Goal: Task Accomplishment & Management: Complete application form

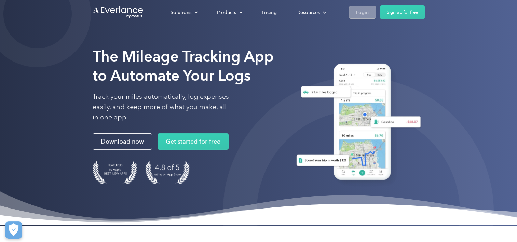
click at [254, 11] on div "Login" at bounding box center [362, 12] width 13 height 9
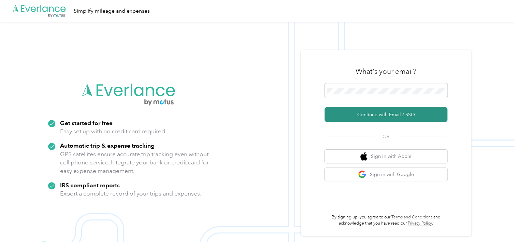
click at [405, 116] on button "Continue with Email / SSO" at bounding box center [386, 114] width 123 height 14
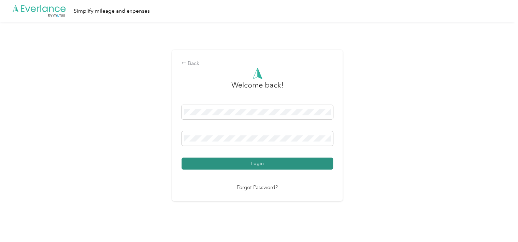
click at [276, 163] on button "Login" at bounding box center [258, 163] width 152 height 12
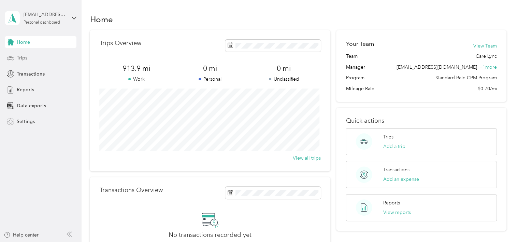
click at [25, 56] on span "Trips" at bounding box center [22, 57] width 11 height 7
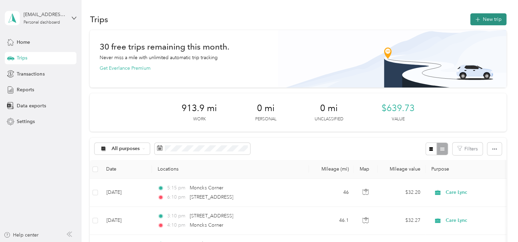
click at [479, 17] on button "New trip" at bounding box center [489, 19] width 36 height 12
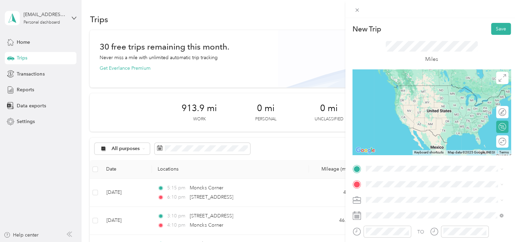
click at [412, 84] on span "725 Hampton Street Elloree, South Carolina 29047, United States" at bounding box center [413, 85] width 68 height 6
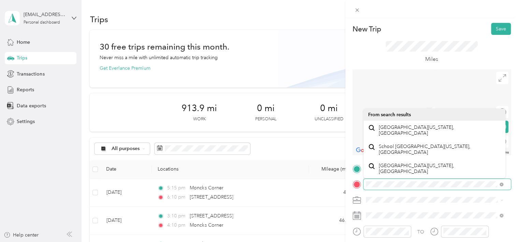
click at [362, 184] on div at bounding box center [432, 184] width 158 height 11
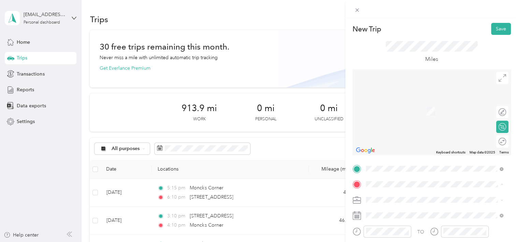
click at [426, 111] on span "600 Boone Hill Rd Summerville, South Carolina 29483, United States" at bounding box center [432, 108] width 106 height 6
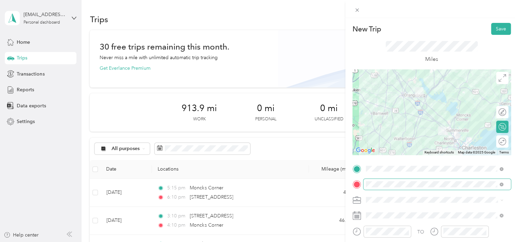
scroll to position [34, 0]
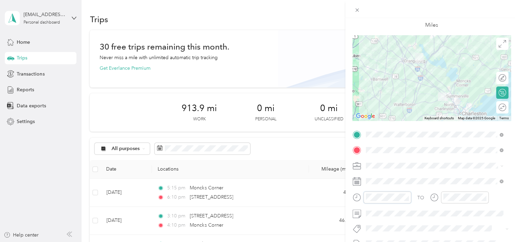
click at [348, 199] on form "New Trip Save This trip cannot be edited because it is either under review, app…" at bounding box center [432, 141] width 173 height 305
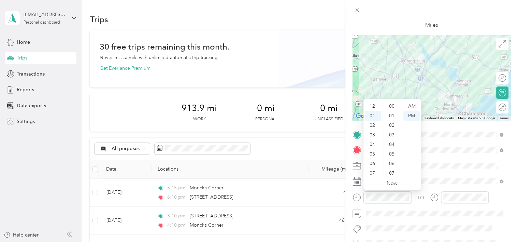
scroll to position [10, 0]
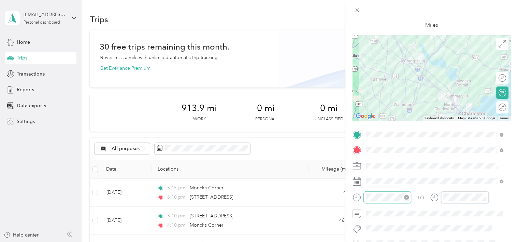
click at [378, 191] on div at bounding box center [388, 197] width 48 height 12
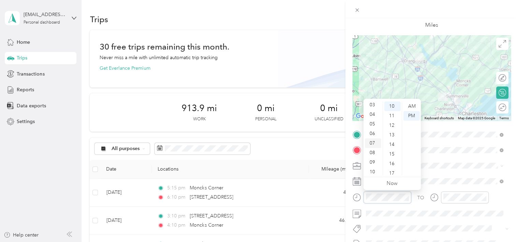
scroll to position [41, 0]
click at [372, 152] on div "09" at bounding box center [373, 152] width 16 height 10
click at [413, 107] on div "AM" at bounding box center [412, 106] width 16 height 10
click at [391, 124] on div "02" at bounding box center [393, 126] width 16 height 10
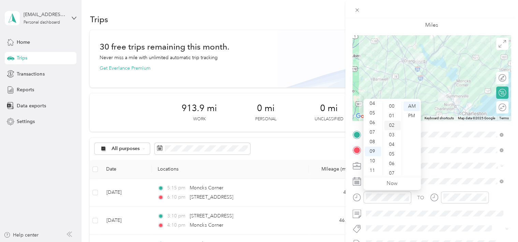
scroll to position [19, 0]
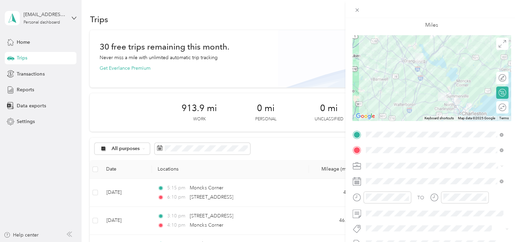
click at [437, 236] on div "TO Add photo" at bounding box center [432, 211] width 158 height 165
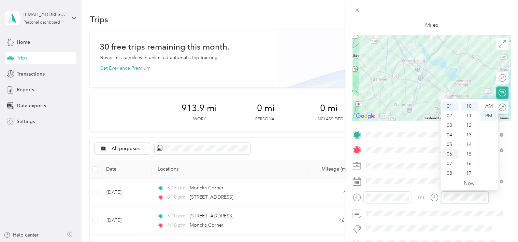
scroll to position [41, 0]
click at [452, 161] on div "10" at bounding box center [450, 161] width 16 height 10
click at [471, 107] on div "00" at bounding box center [470, 106] width 16 height 10
click at [492, 105] on div "AM" at bounding box center [489, 106] width 16 height 10
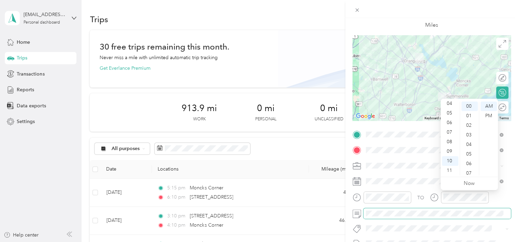
click at [477, 216] on span at bounding box center [438, 213] width 148 height 11
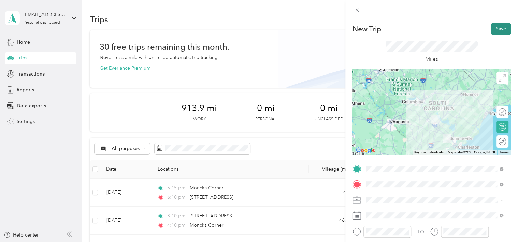
click at [498, 29] on button "Save" at bounding box center [501, 29] width 20 height 12
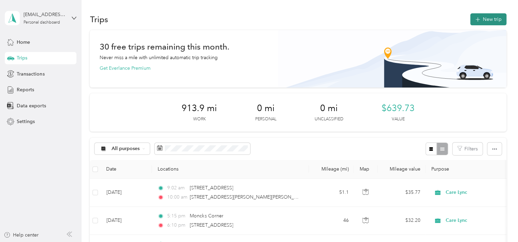
click at [488, 20] on button "New trip" at bounding box center [489, 19] width 36 height 12
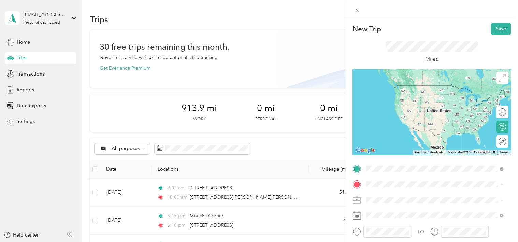
click at [414, 96] on span "600 Boone Hill Rd Summerville, South Carolina 29483, United States" at bounding box center [432, 92] width 106 height 6
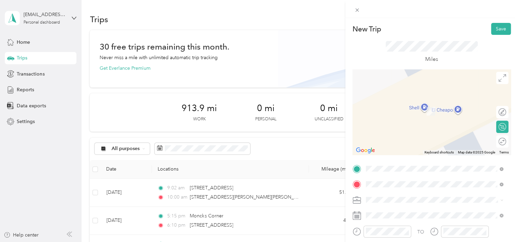
click at [439, 104] on span "725 Hampton Street Elloree, South Carolina 29047, United States" at bounding box center [413, 101] width 68 height 6
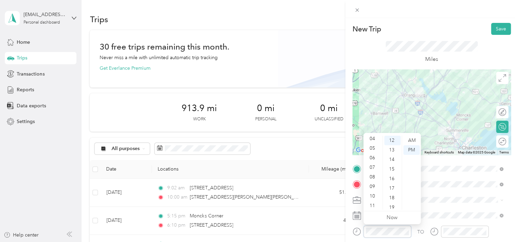
scroll to position [41, 0]
click at [372, 204] on div "11" at bounding box center [373, 205] width 16 height 10
click at [393, 142] on div "00" at bounding box center [393, 141] width 16 height 10
click at [391, 158] on div "02" at bounding box center [393, 160] width 16 height 10
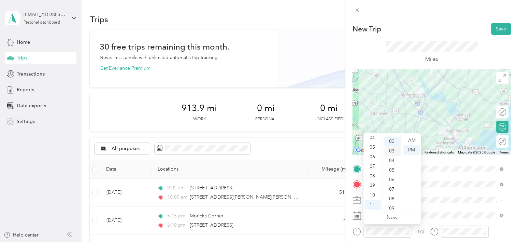
scroll to position [19, 0]
click at [412, 137] on div "AM" at bounding box center [412, 141] width 16 height 10
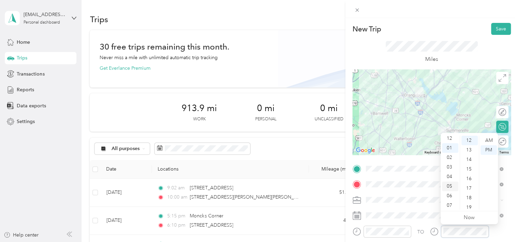
scroll to position [0, 0]
click at [452, 137] on div "12" at bounding box center [450, 141] width 16 height 10
click at [470, 139] on div "00" at bounding box center [470, 141] width 16 height 10
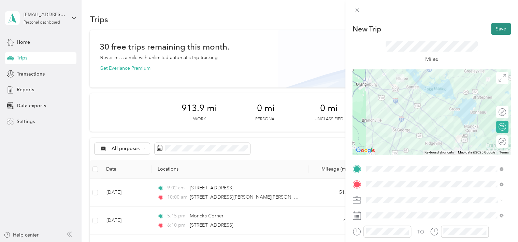
click at [495, 34] on button "Save" at bounding box center [501, 29] width 20 height 12
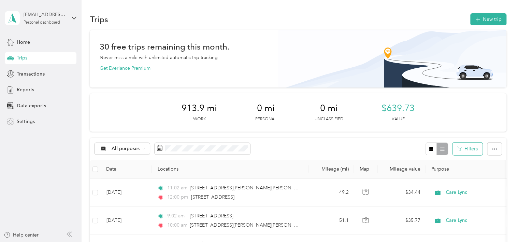
click at [469, 149] on button "Filters" at bounding box center [468, 148] width 30 height 13
click at [472, 145] on button "Filters" at bounding box center [468, 148] width 30 height 13
click at [472, 146] on button "Filters" at bounding box center [468, 148] width 30 height 13
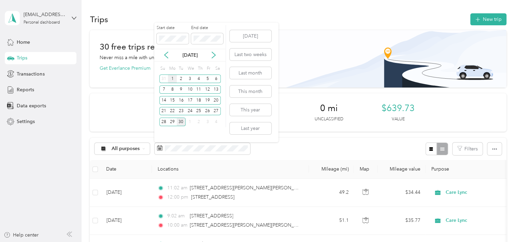
click at [174, 77] on div "1" at bounding box center [172, 78] width 9 height 9
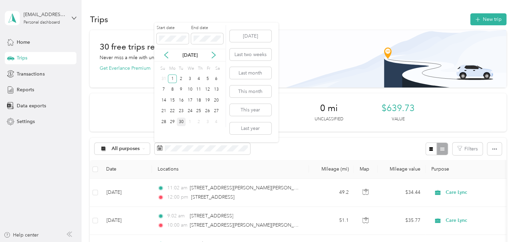
click at [182, 117] on div "30" at bounding box center [181, 121] width 9 height 9
